Goal: Information Seeking & Learning: Learn about a topic

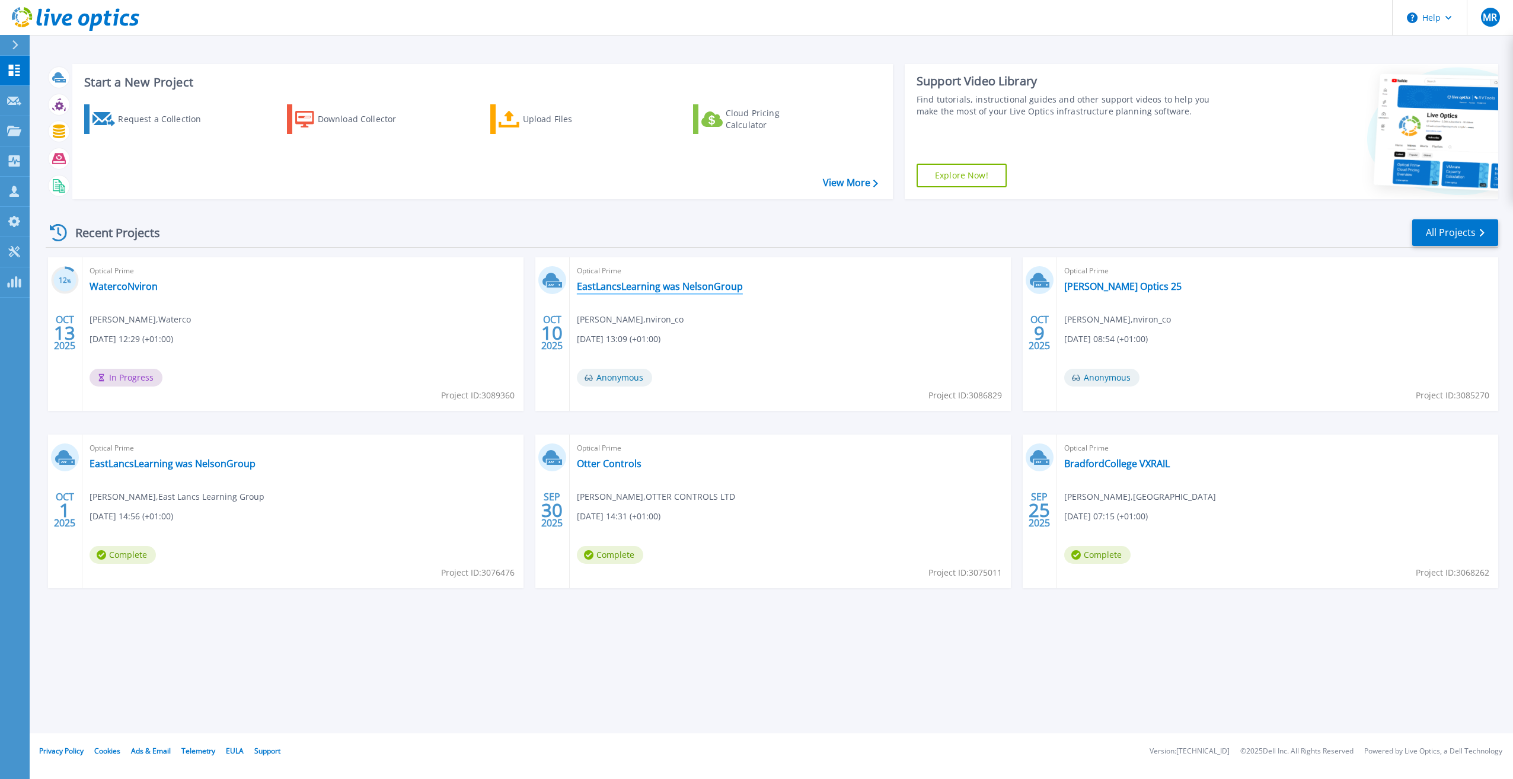
click at [719, 287] on link "EastLancsLearning was NelsonGroup" at bounding box center [660, 287] width 166 height 12
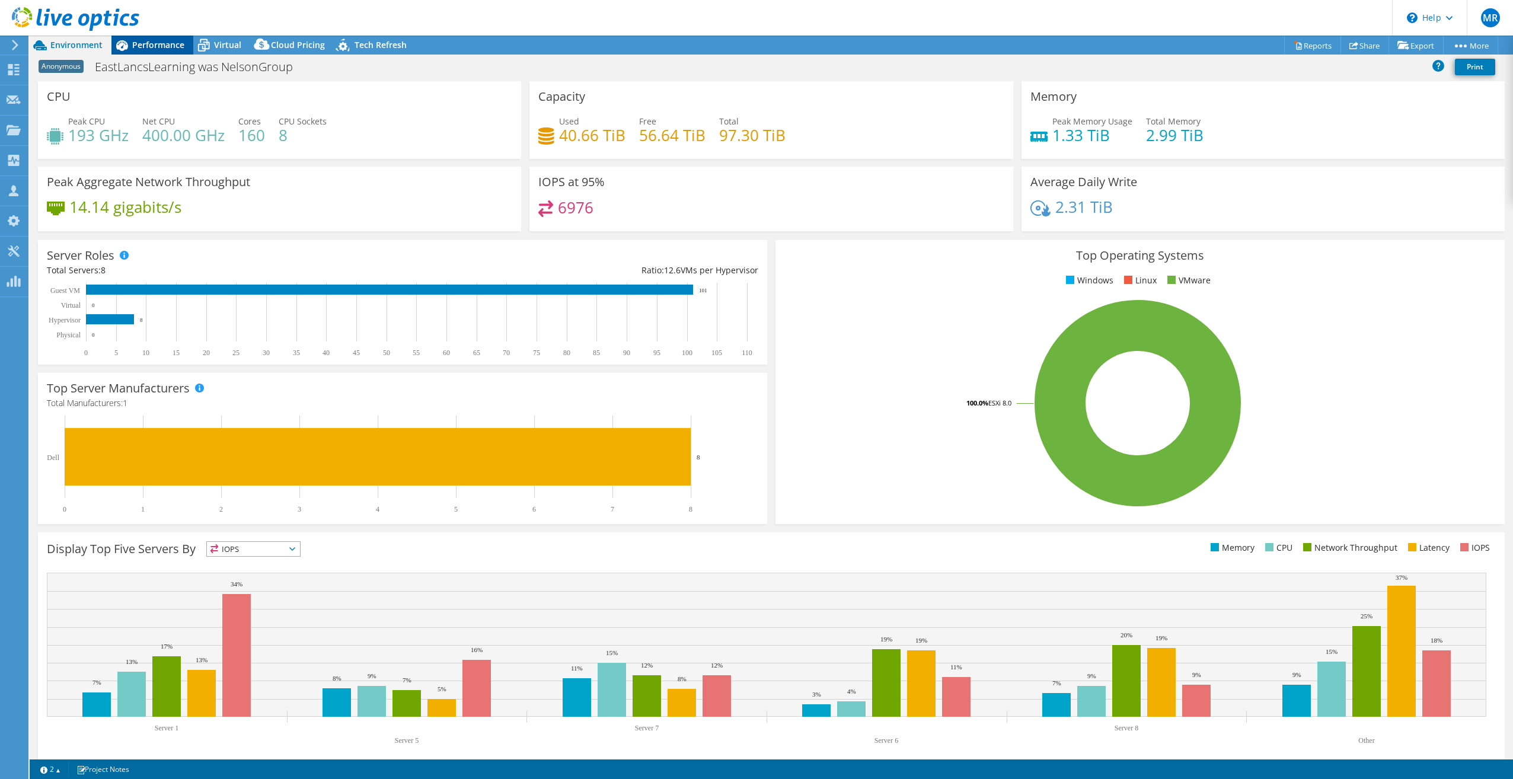
click at [123, 42] on icon at bounding box center [122, 45] width 12 height 11
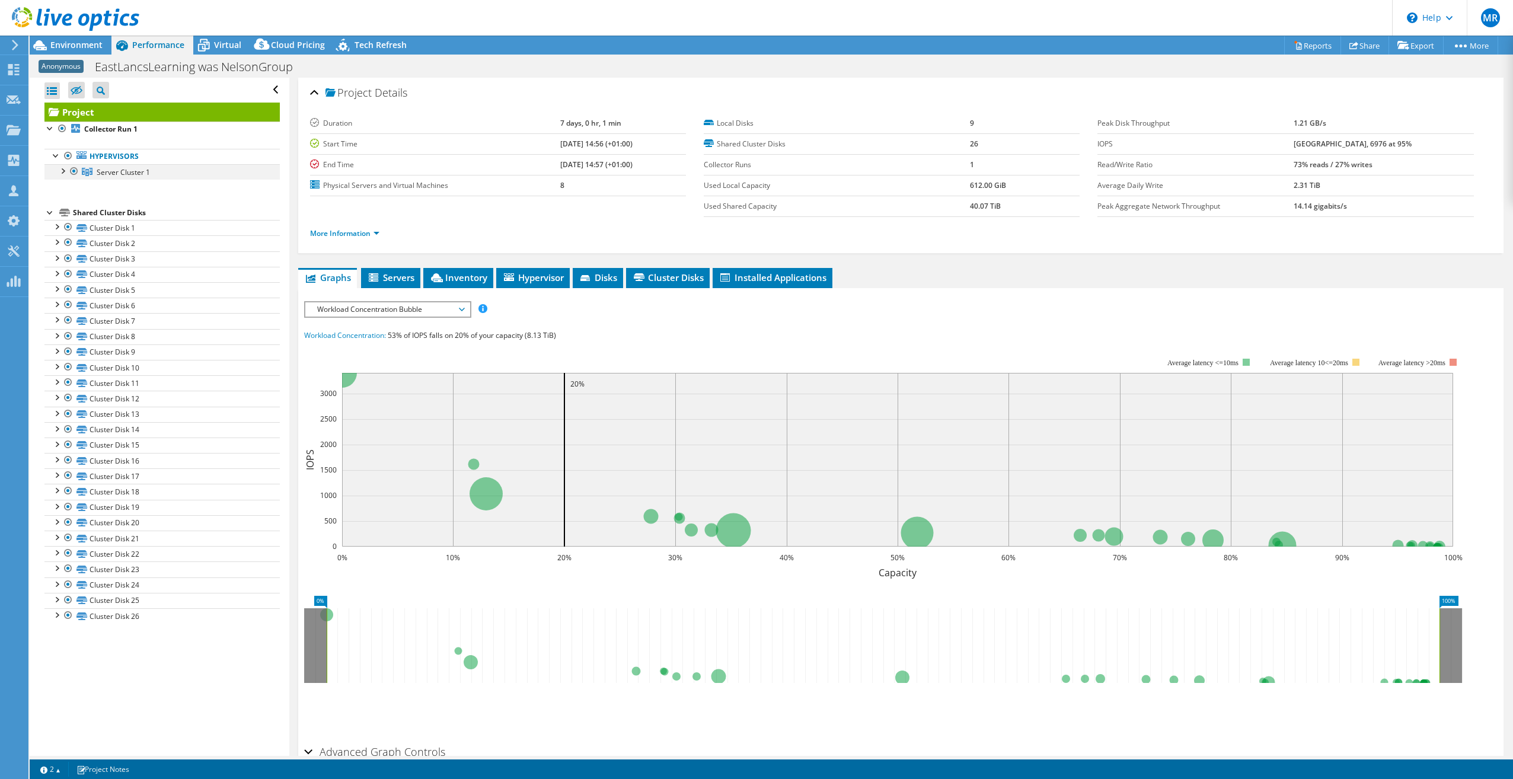
click at [65, 173] on div at bounding box center [62, 170] width 12 height 12
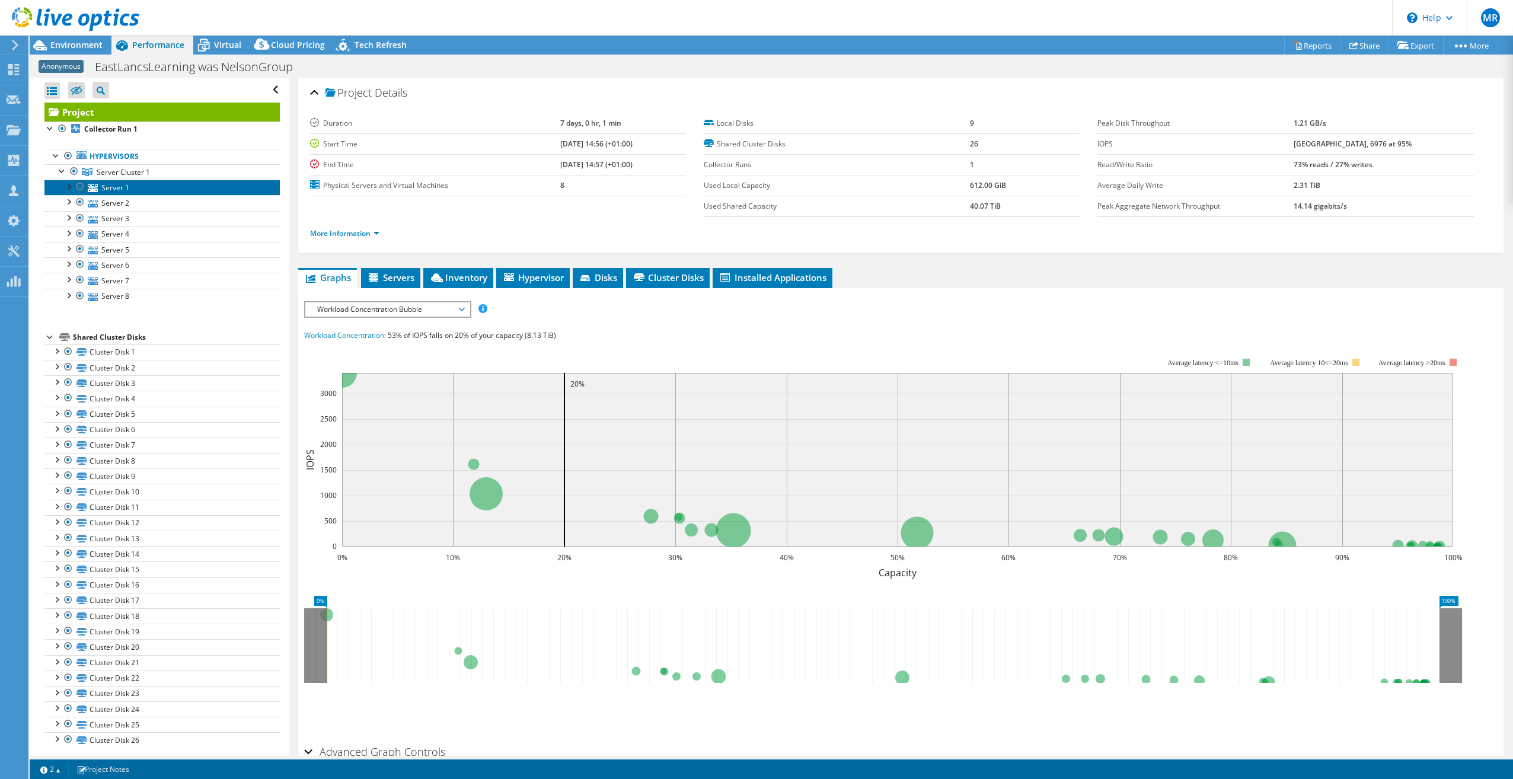
click at [144, 192] on link "Server 1" at bounding box center [161, 187] width 235 height 15
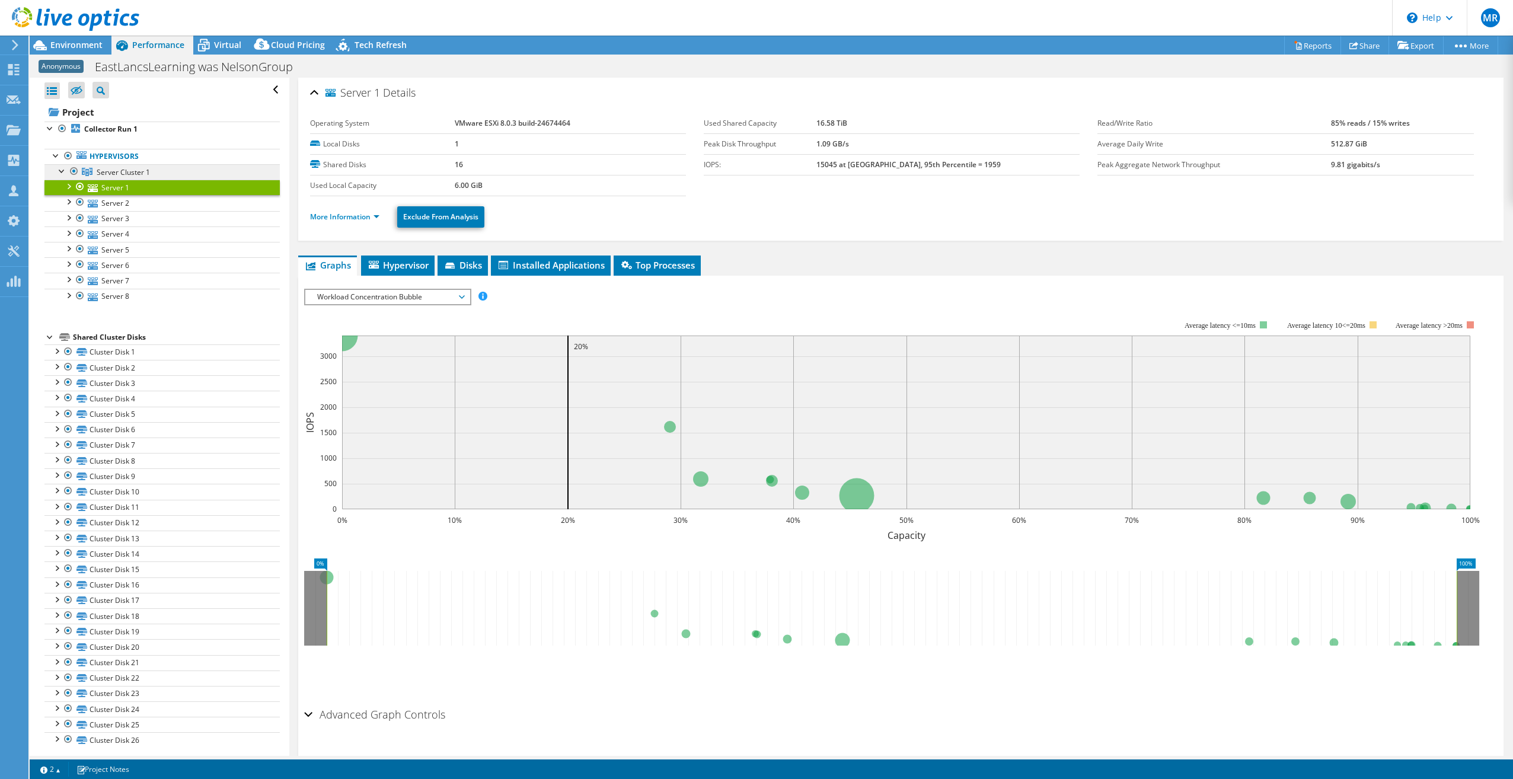
click at [148, 176] on span "Server Cluster 1" at bounding box center [123, 172] width 53 height 10
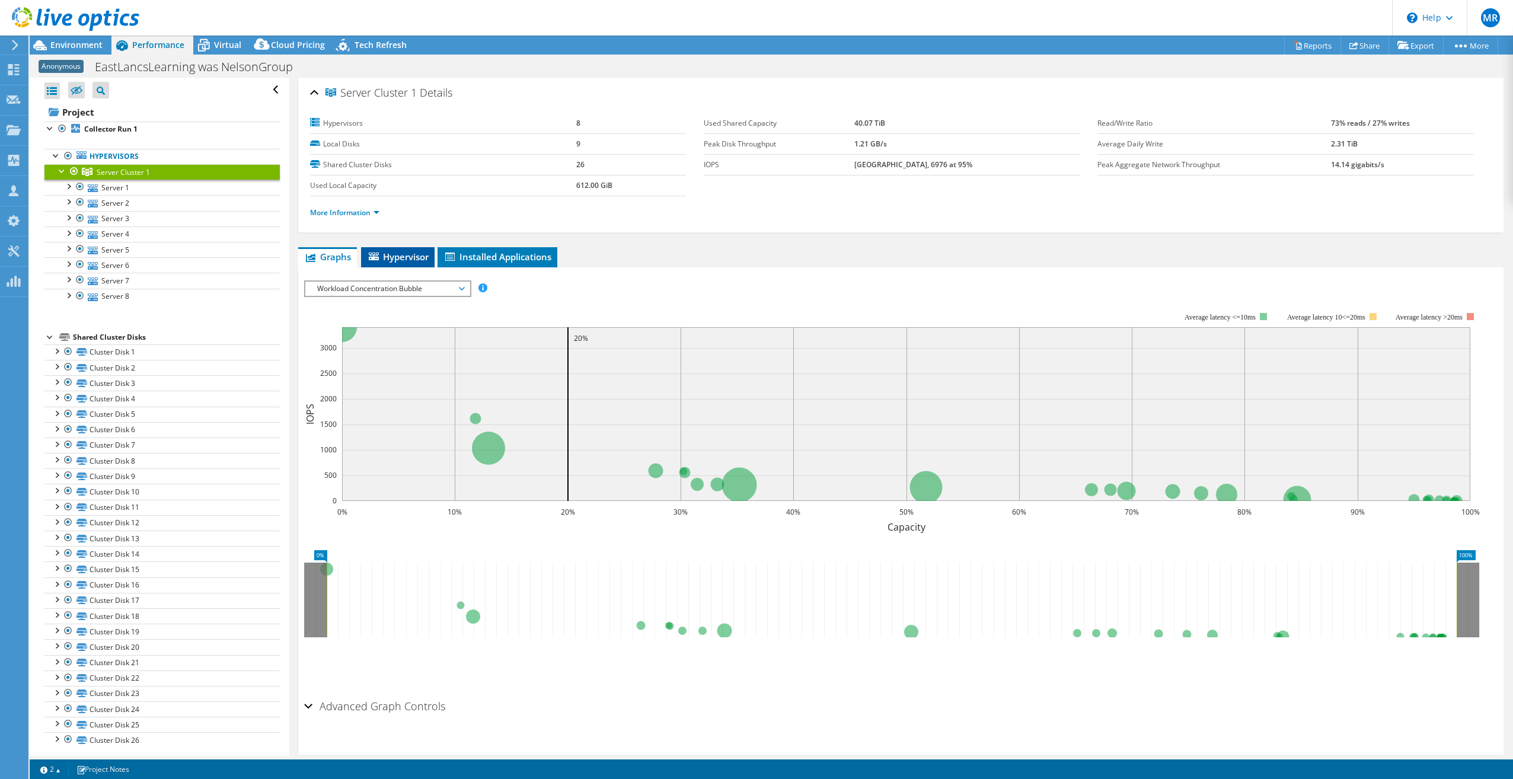
click at [393, 260] on span "Hypervisor" at bounding box center [398, 257] width 62 height 12
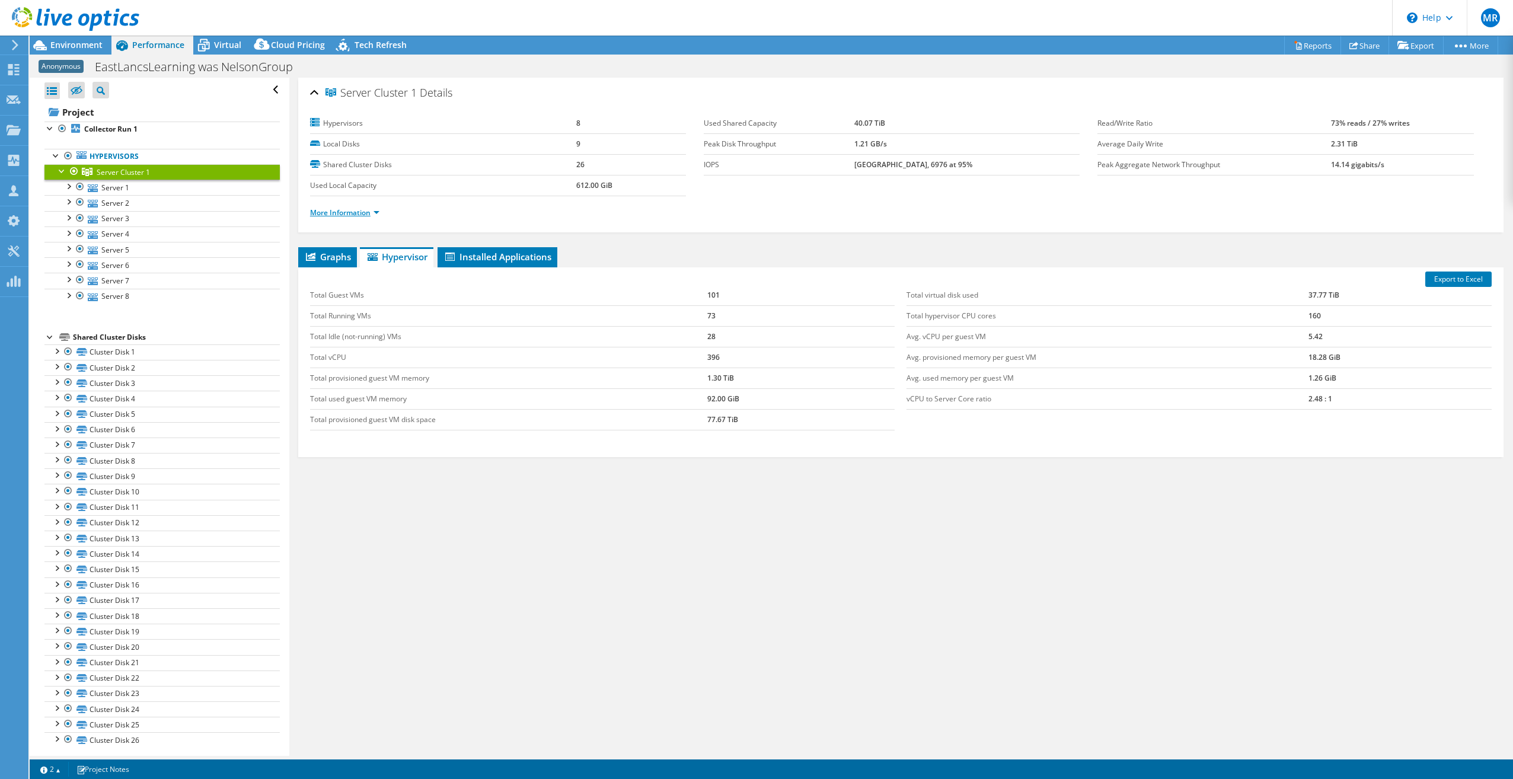
click at [374, 211] on link "More Information" at bounding box center [344, 213] width 69 height 10
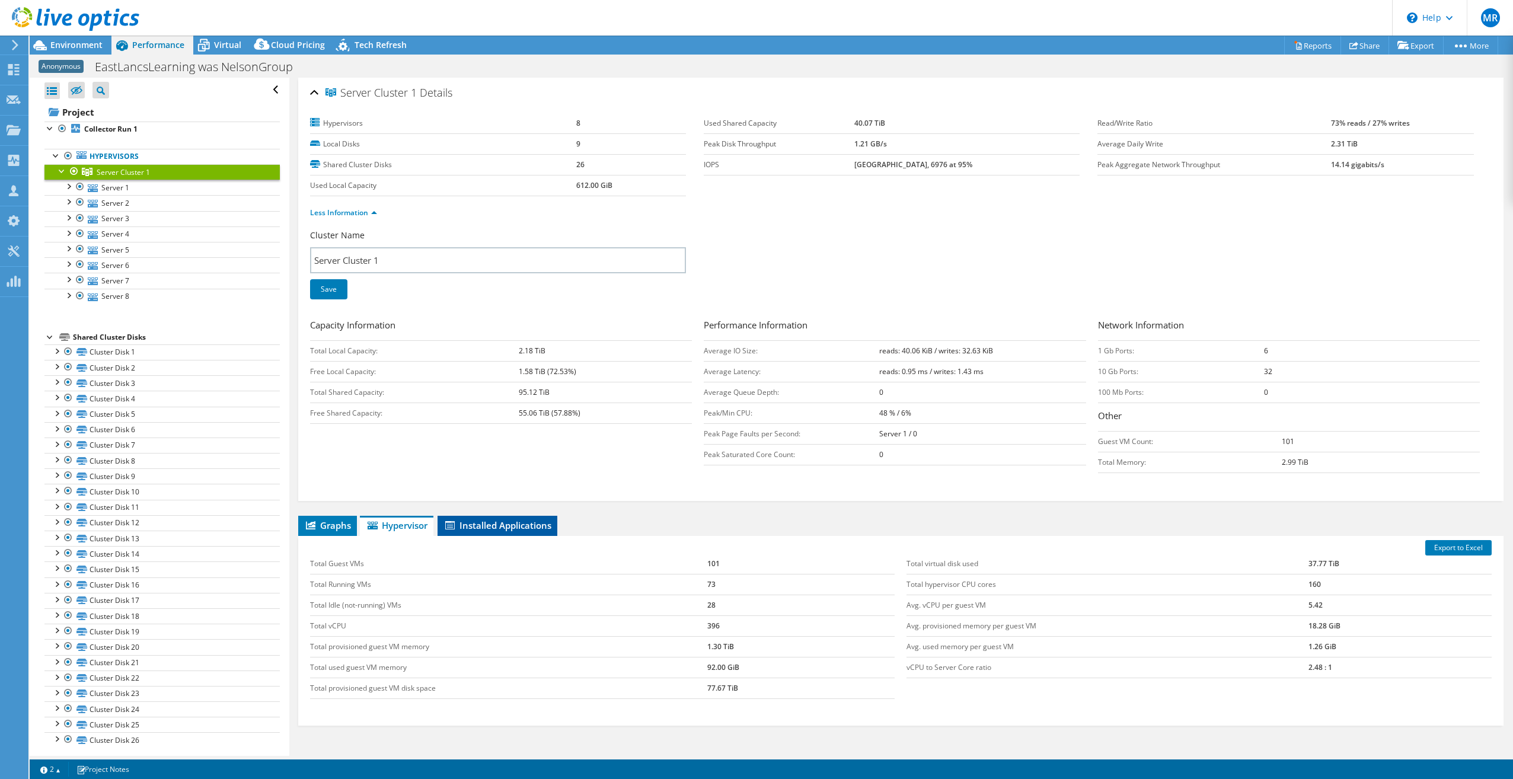
click at [482, 530] on span "Installed Applications" at bounding box center [498, 526] width 108 height 12
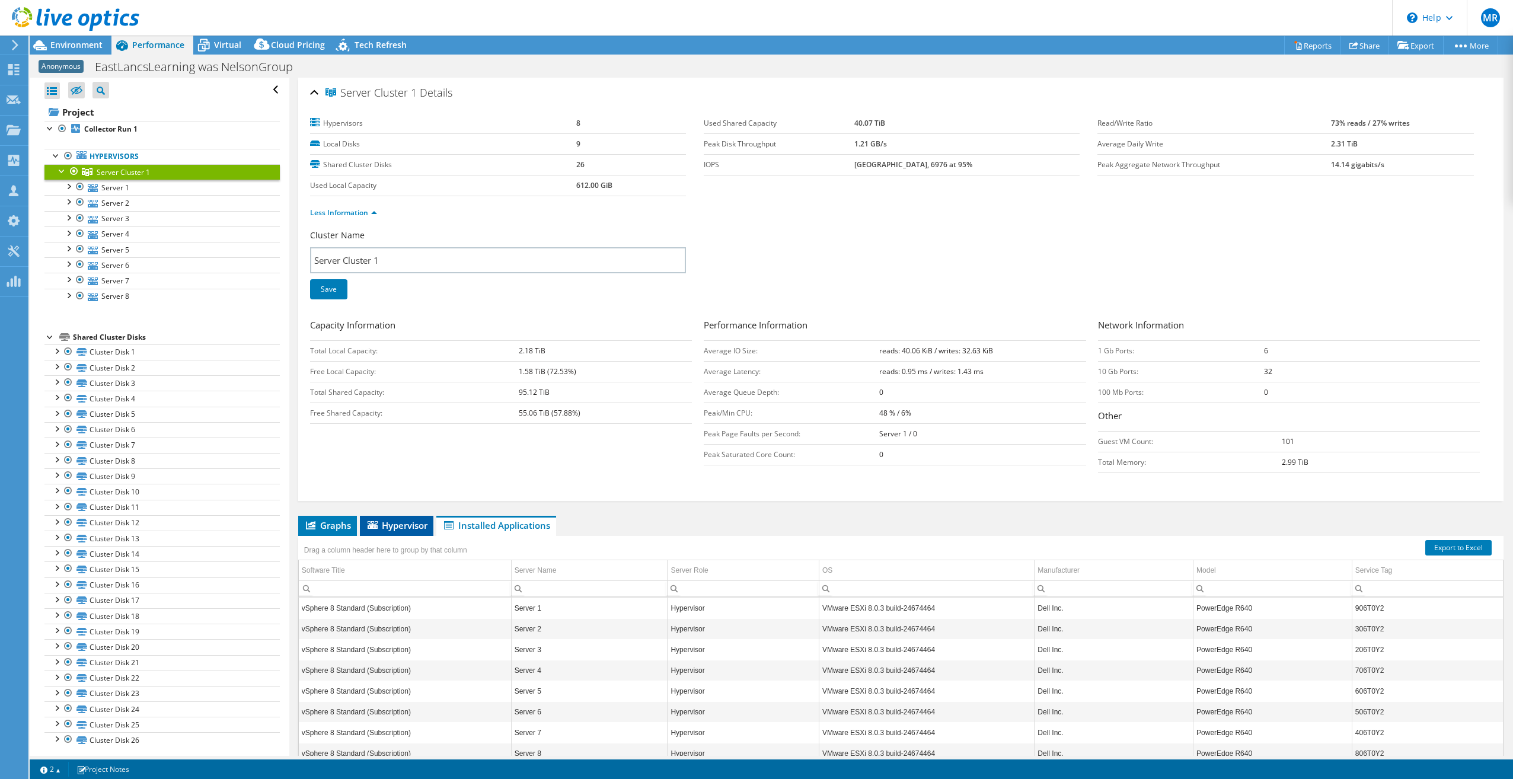
click at [370, 526] on icon at bounding box center [373, 525] width 10 height 8
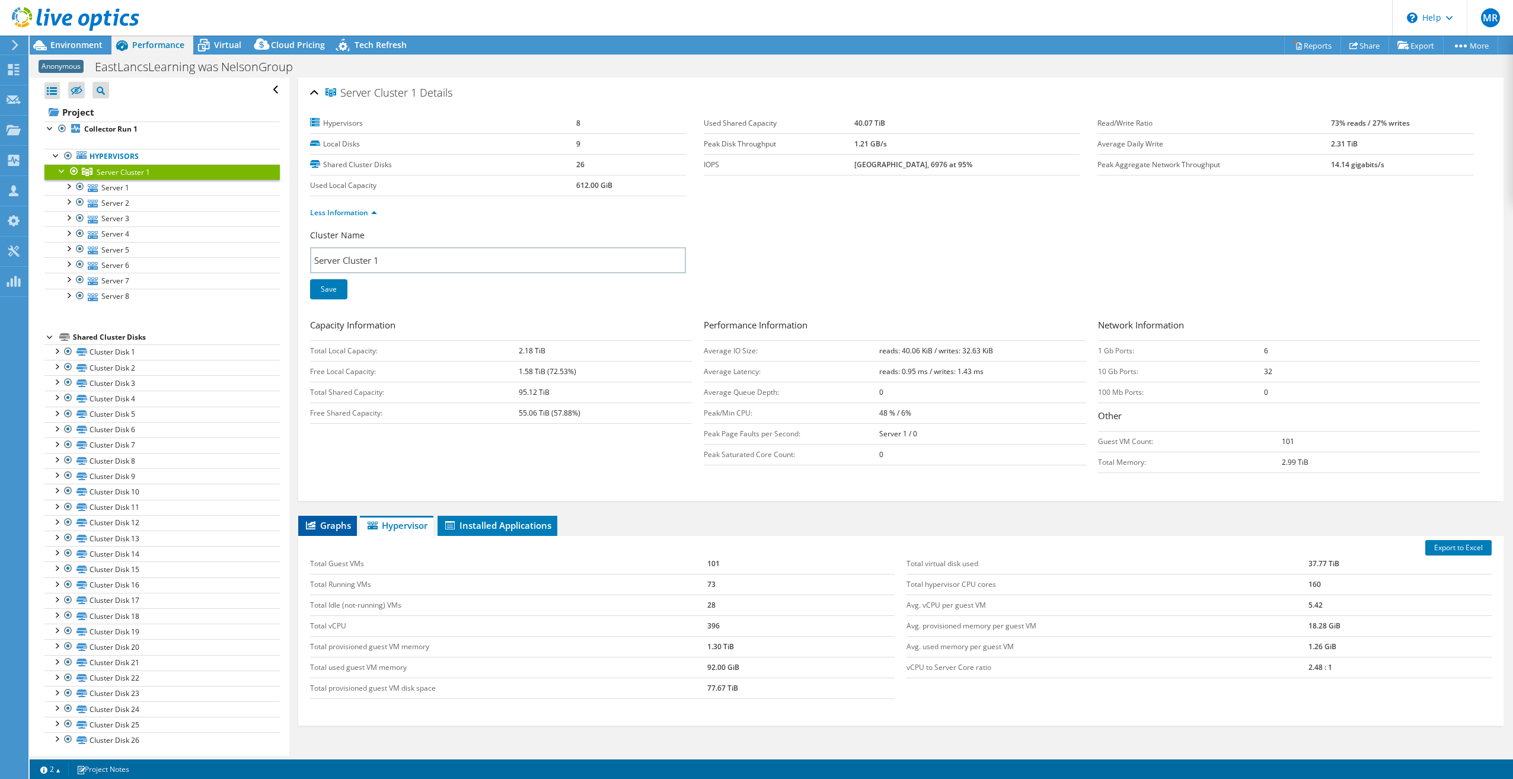
click at [343, 524] on span "Graphs" at bounding box center [327, 526] width 47 height 12
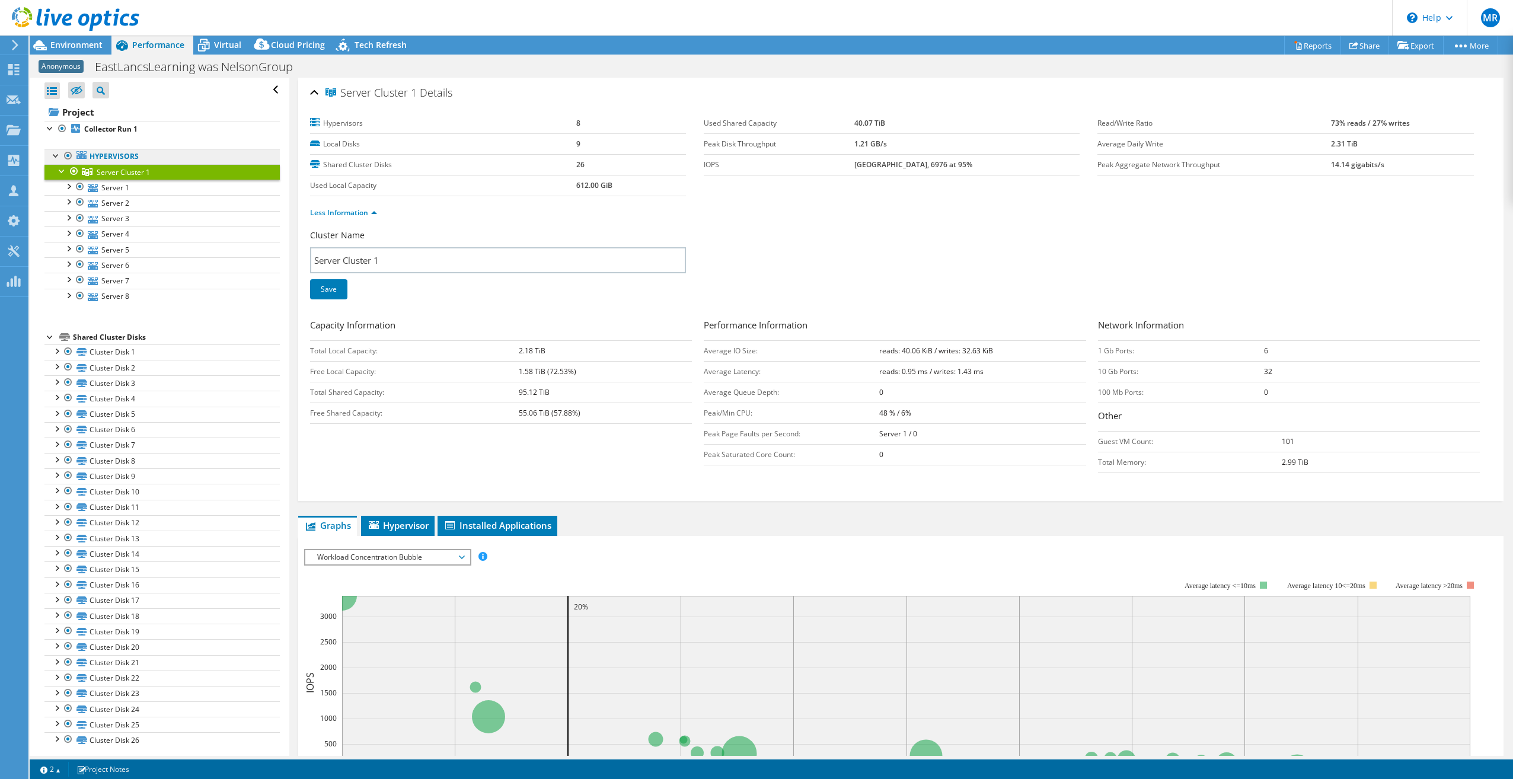
click at [120, 158] on link "Hypervisors" at bounding box center [161, 156] width 235 height 15
click at [49, 46] on icon at bounding box center [40, 45] width 21 height 21
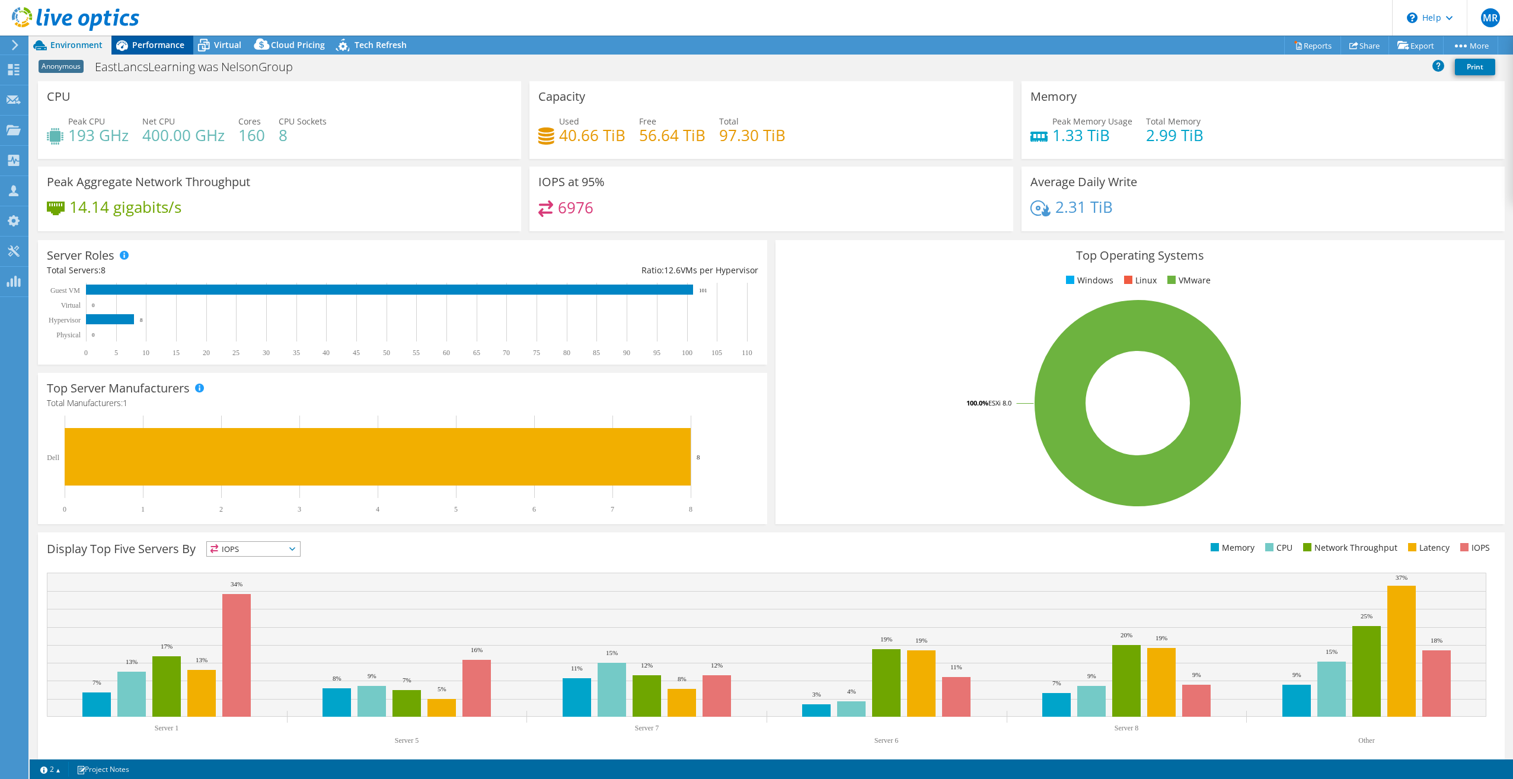
click at [157, 50] on div "Performance" at bounding box center [152, 45] width 82 height 19
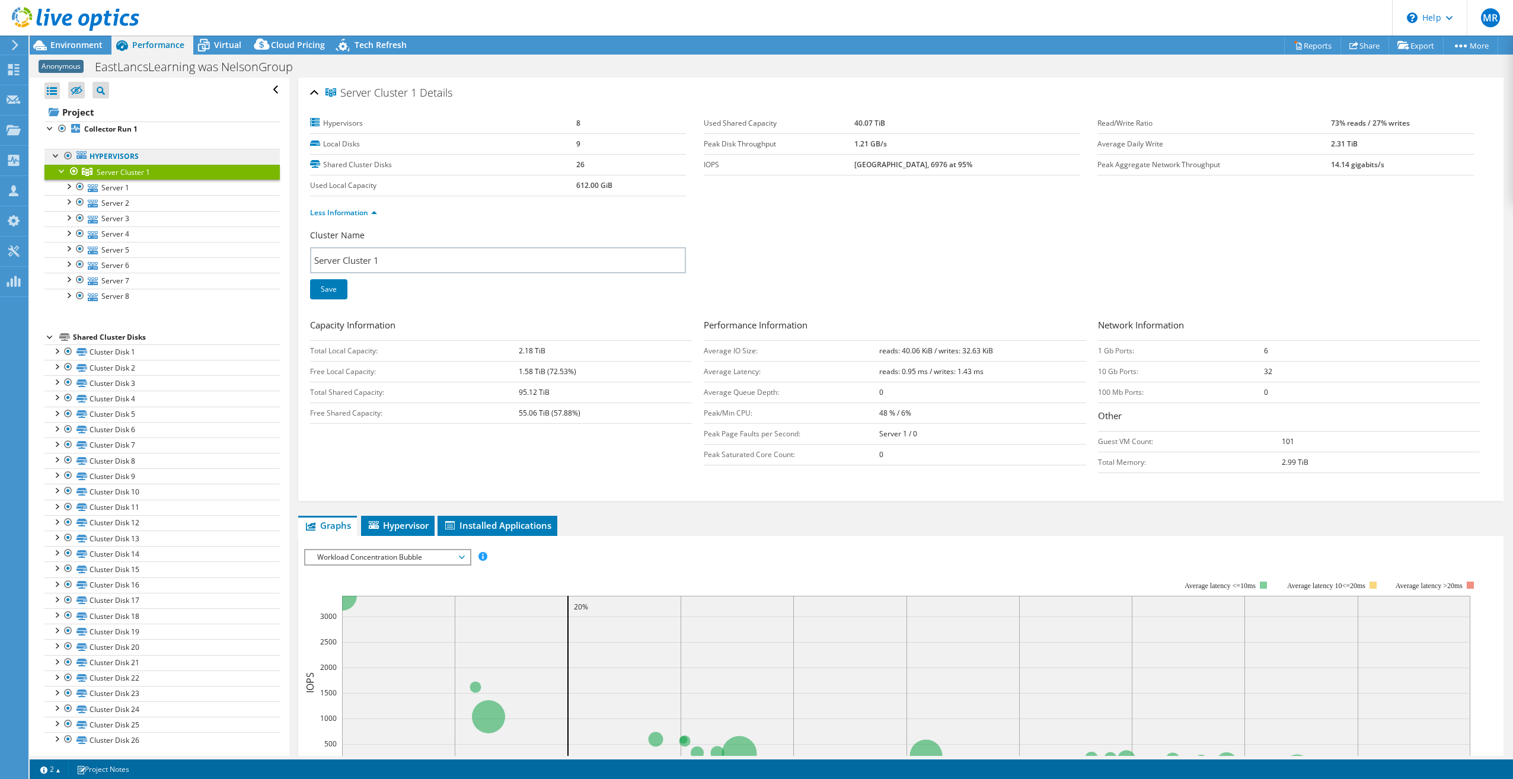
click at [145, 157] on link "Hypervisors" at bounding box center [161, 156] width 235 height 15
click at [160, 154] on link "Hypervisors" at bounding box center [161, 156] width 235 height 15
click at [138, 128] on b "Collector Run 1" at bounding box center [110, 129] width 53 height 10
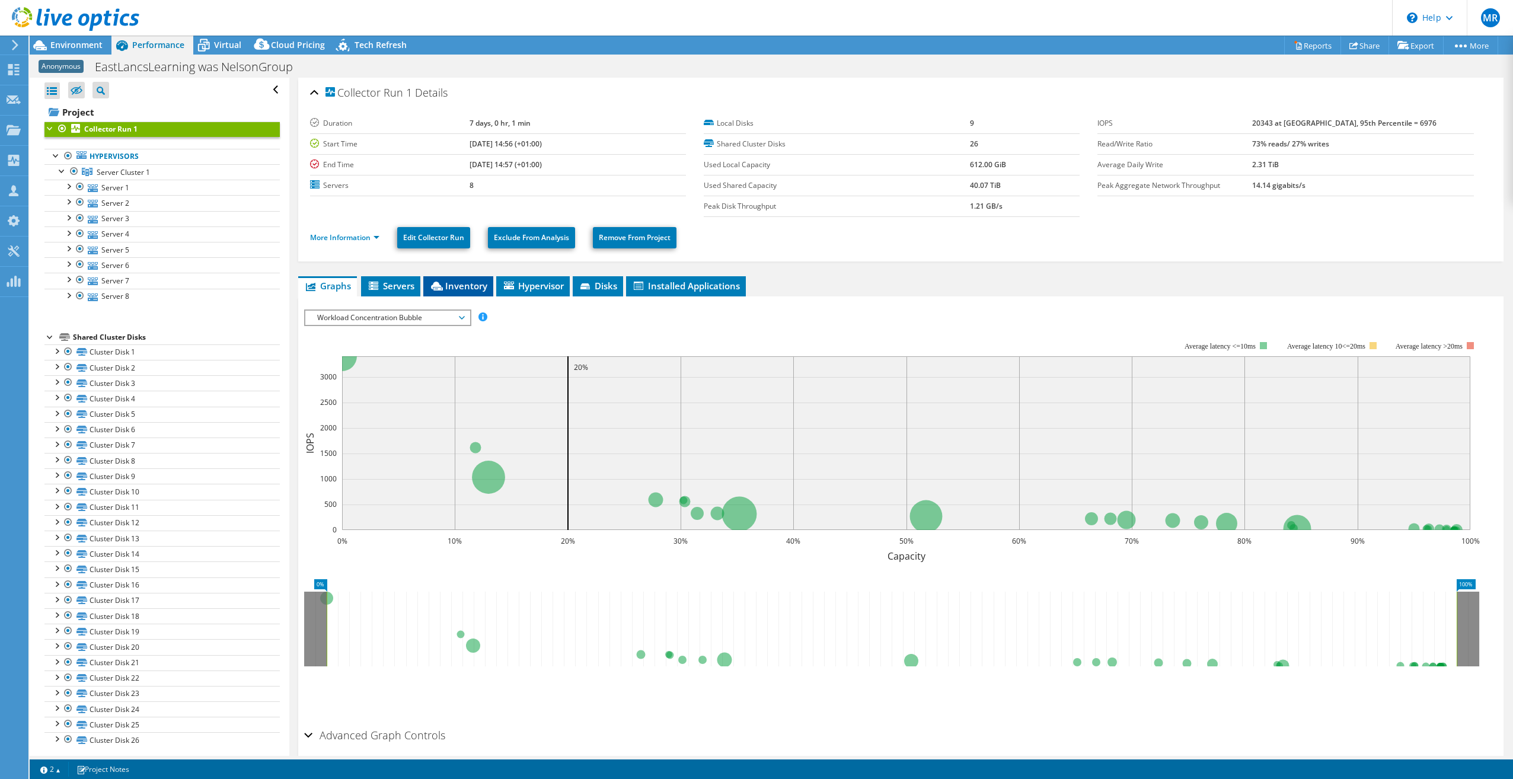
click at [455, 282] on span "Inventory" at bounding box center [458, 286] width 58 height 12
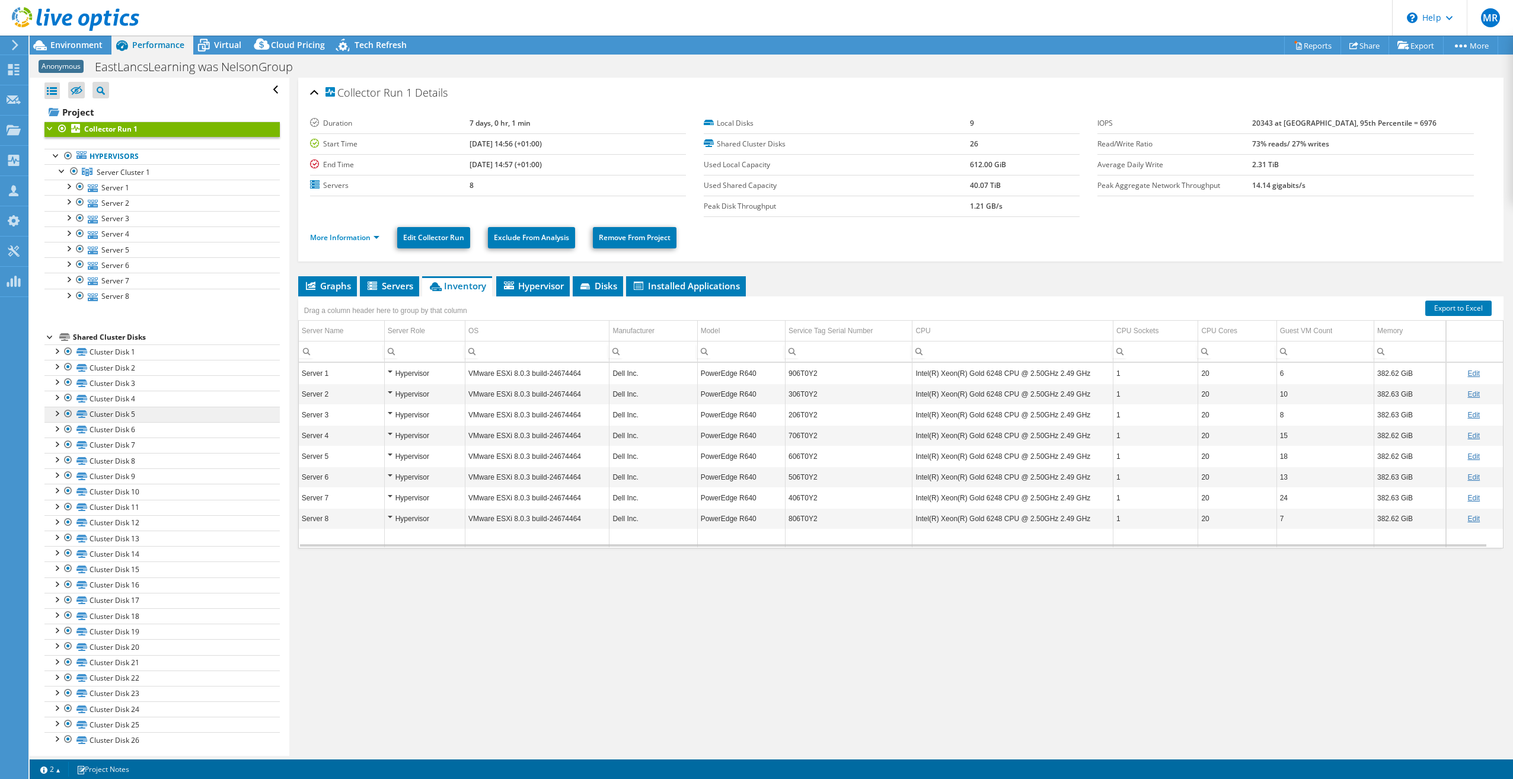
scroll to position [7, 0]
click at [590, 283] on icon at bounding box center [587, 287] width 12 height 8
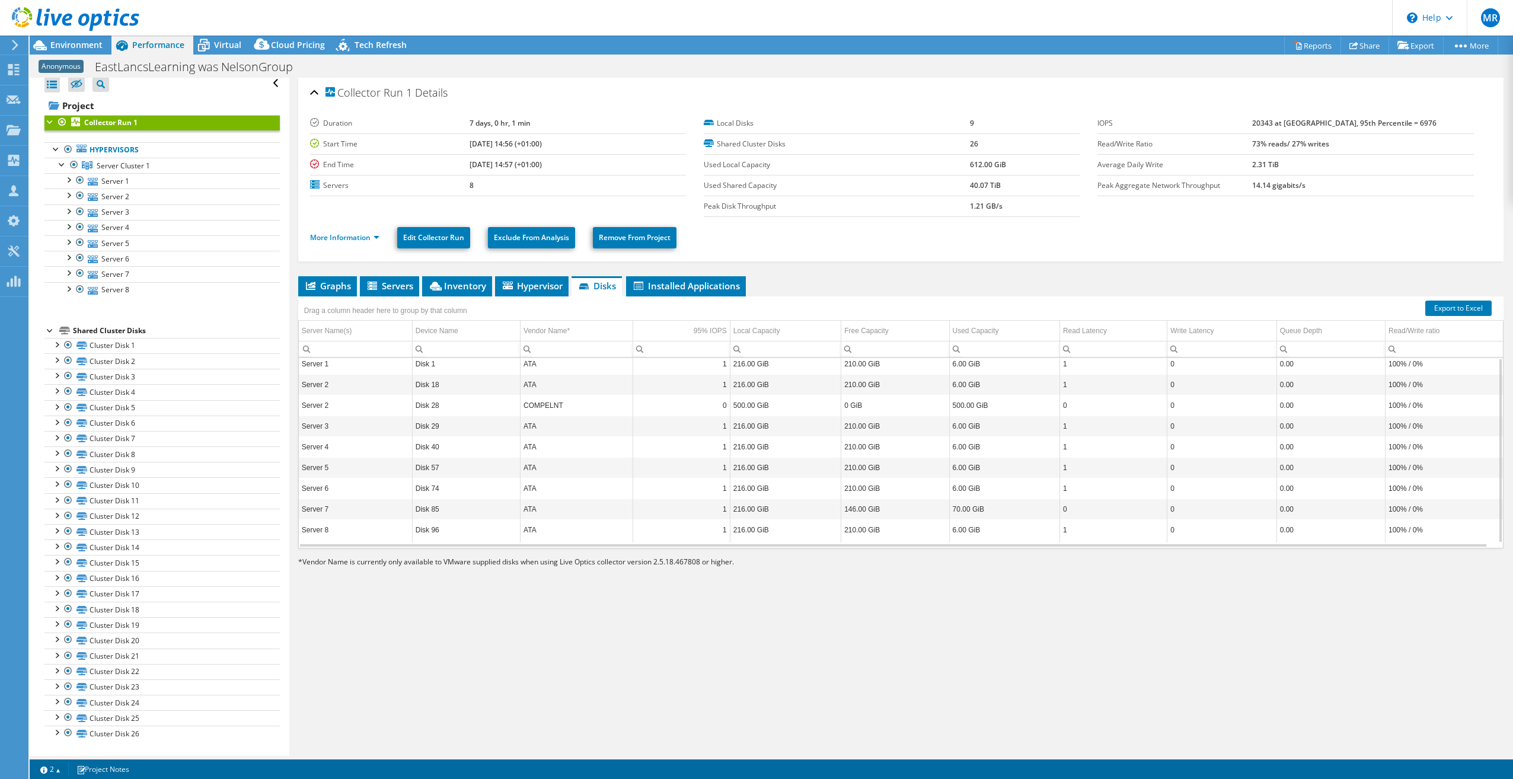
scroll to position [0, 0]
click at [384, 283] on span "Servers" at bounding box center [389, 286] width 47 height 12
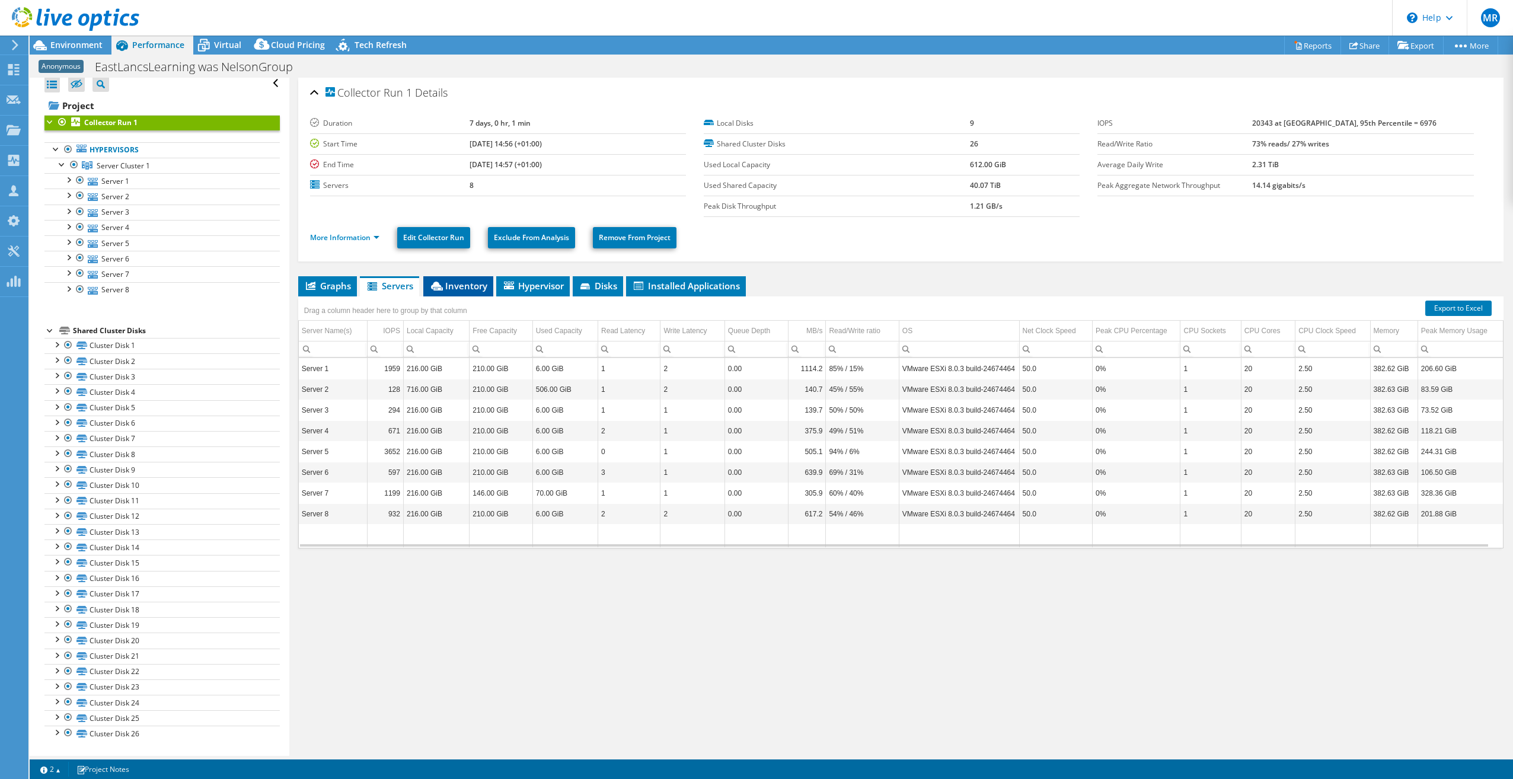
click at [442, 285] on icon at bounding box center [437, 286] width 12 height 9
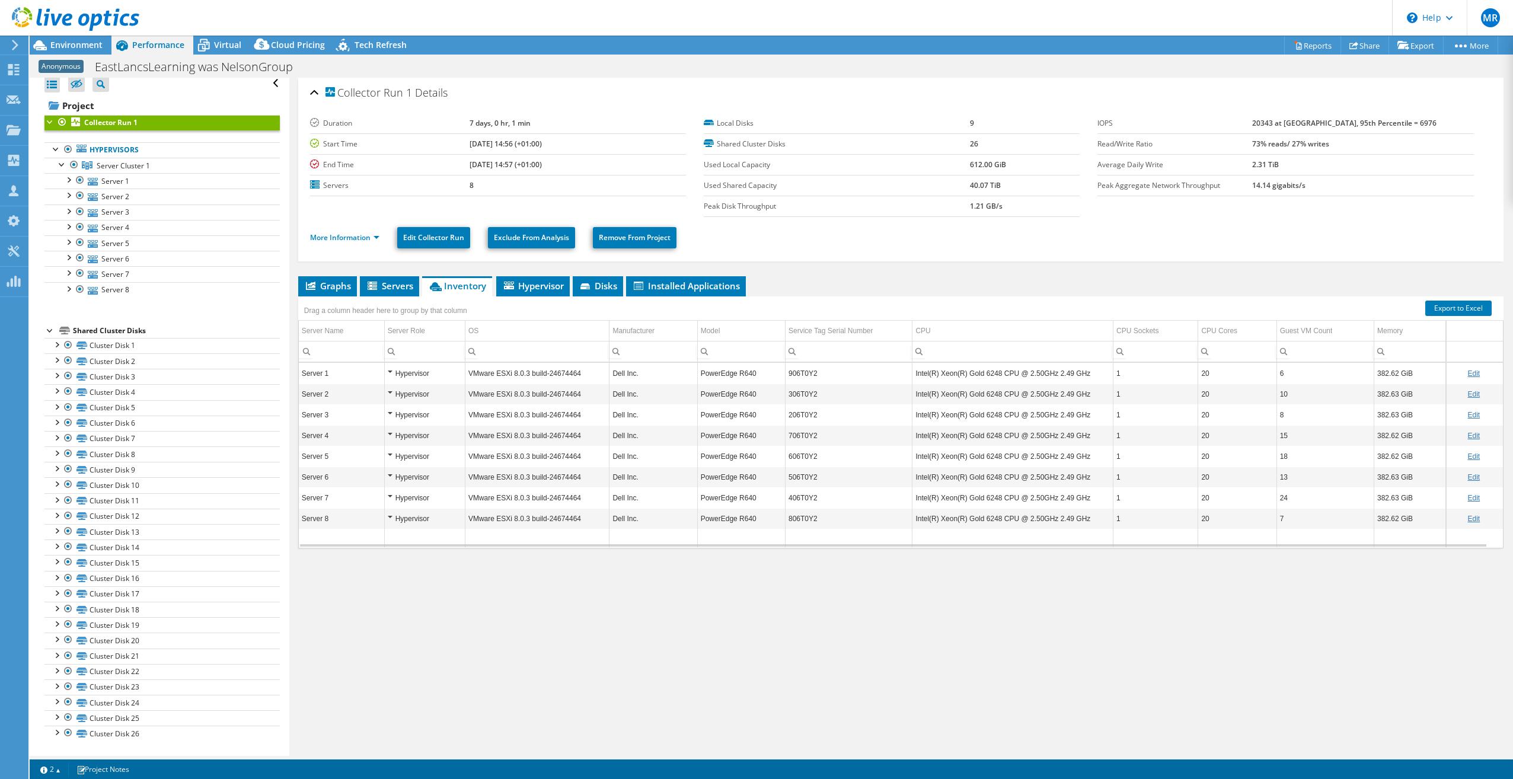
drag, startPoint x: 796, startPoint y: 657, endPoint x: 729, endPoint y: 772, distance: 132.6
click at [796, 657] on div "Collector Run 1 Details Duration 7 days, 0 hr, 1 min Start Time 10/01/2025, 14:…" at bounding box center [900, 417] width 1223 height 678
